Goal: Navigation & Orientation: Find specific page/section

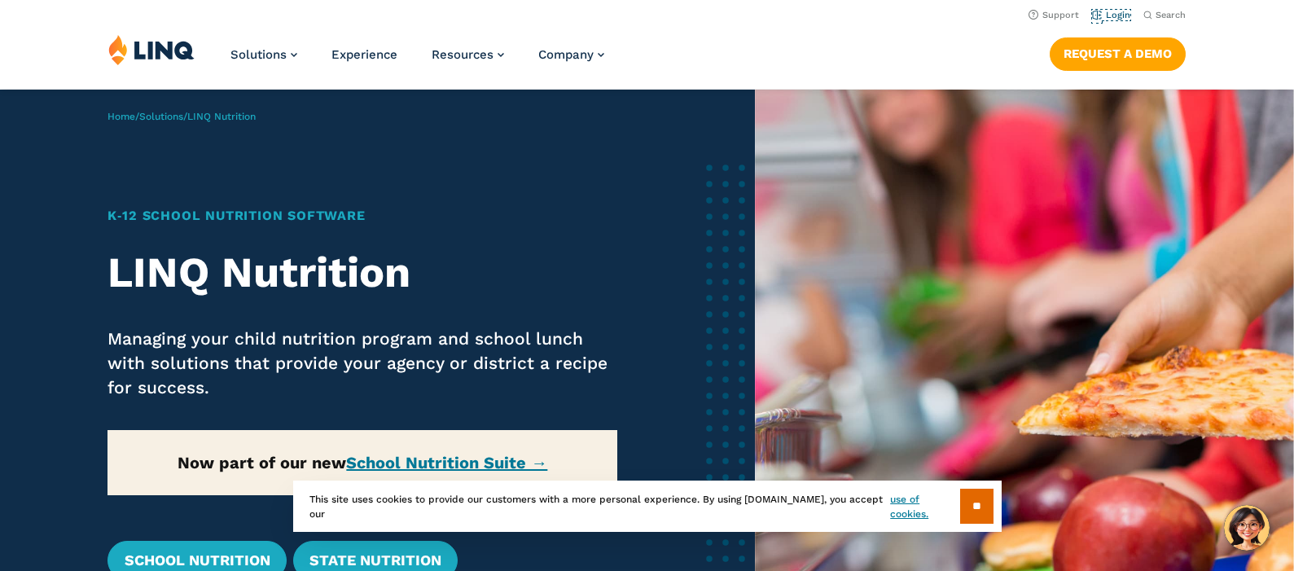
click at [1103, 20] on link "Login" at bounding box center [1111, 15] width 38 height 11
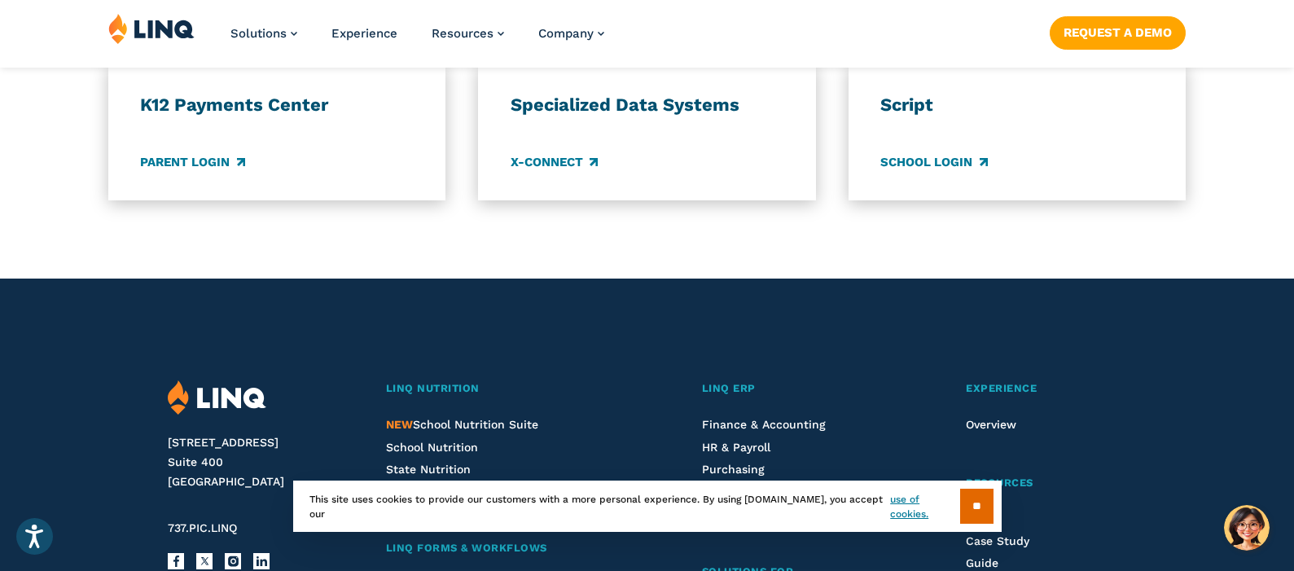
scroll to position [1628, 0]
